Goal: Ask a question

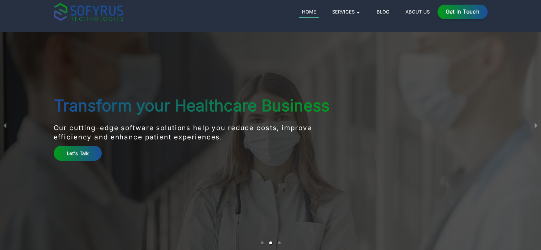
scroll to position [3346, 0]
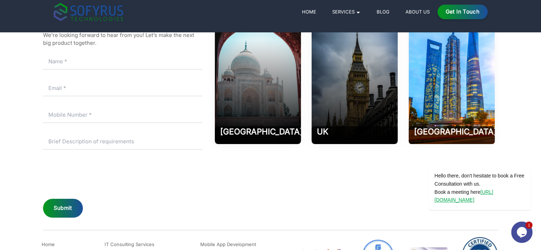
click at [516, 224] on button "Opens Chat This icon Opens the chat window." at bounding box center [521, 231] width 21 height 21
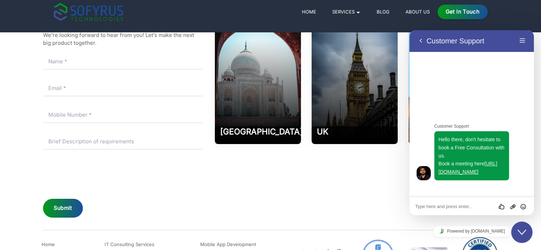
click at [454, 206] on textarea at bounding box center [471, 207] width 113 height 6
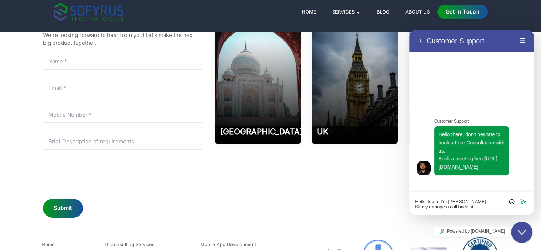
type textarea "Hello Team, I'm [PERSON_NAME]. Kindly arrange a call back at [PHONE_NUMBER]"
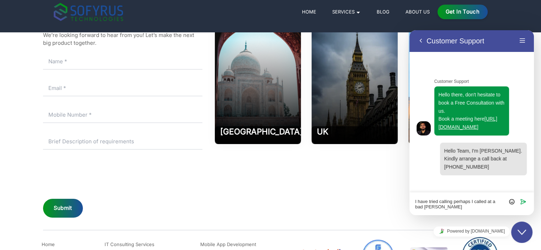
type textarea "I have tried calling perhaps I called at a bad time"
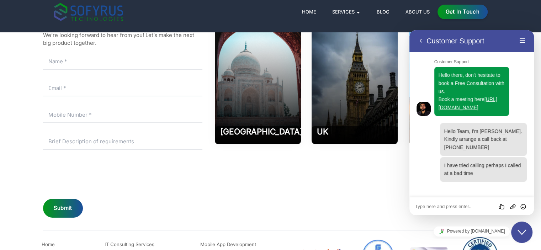
click at [425, 116] on img at bounding box center [423, 109] width 14 height 14
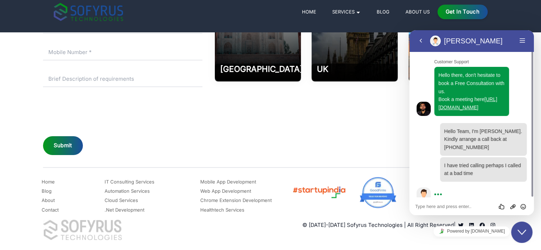
scroll to position [10, 0]
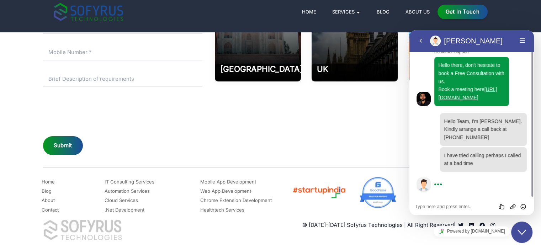
click at [441, 43] on div "[PERSON_NAME] [PERSON_NAME]" at bounding box center [473, 41] width 87 height 11
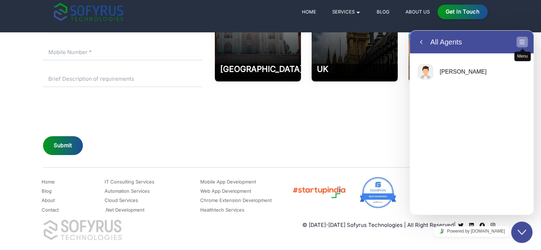
click at [520, 41] on button "Menu" at bounding box center [521, 42] width 11 height 11
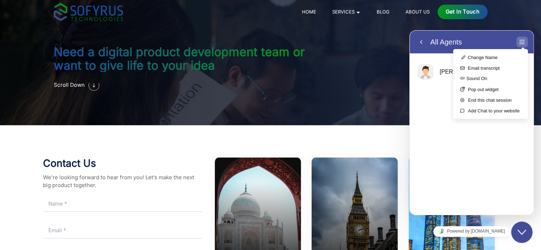
scroll to position [23, 0]
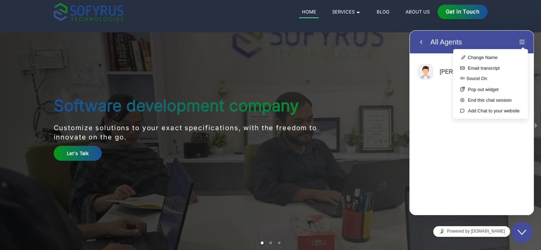
scroll to position [3374, 0]
